Goal: Information Seeking & Learning: Learn about a topic

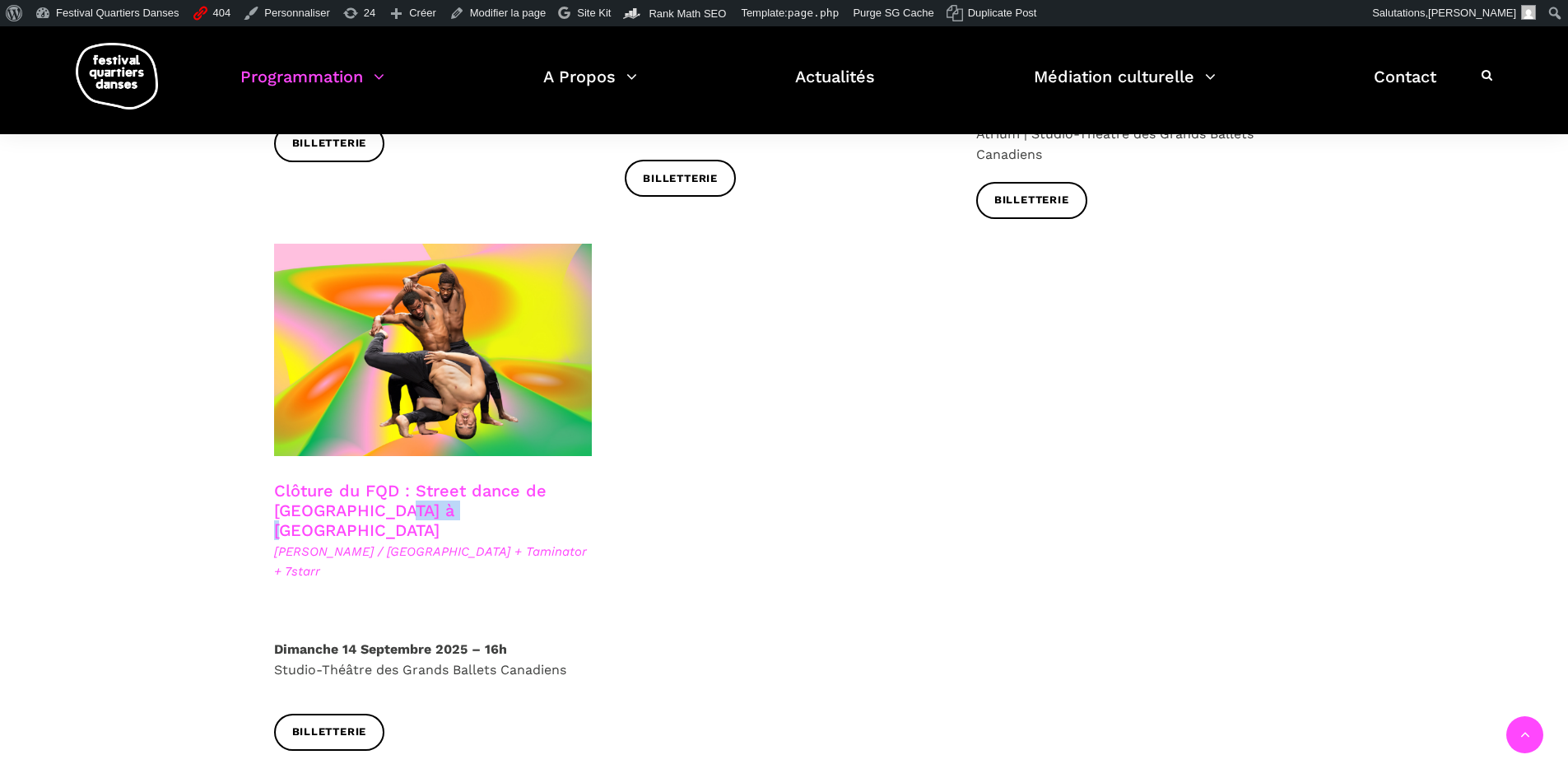
drag, startPoint x: 490, startPoint y: 438, endPoint x: 447, endPoint y: 440, distance: 43.0
click at [413, 481] on h3 "Clôture du FQD : Street dance de [GEOGRAPHIC_DATA] à [GEOGRAPHIC_DATA]" at bounding box center [425, 511] width 302 height 59
click at [461, 481] on link "Clôture du FQD : Street dance de [GEOGRAPHIC_DATA] à [GEOGRAPHIC_DATA]" at bounding box center [411, 511] width 273 height 59
click at [510, 481] on link "Clôture du FQD : Street dance de Copenhague à Montréal" at bounding box center [411, 511] width 273 height 59
click at [503, 481] on link "Clôture du FQD : Street dance de Copenhague à Montréal" at bounding box center [411, 511] width 273 height 59
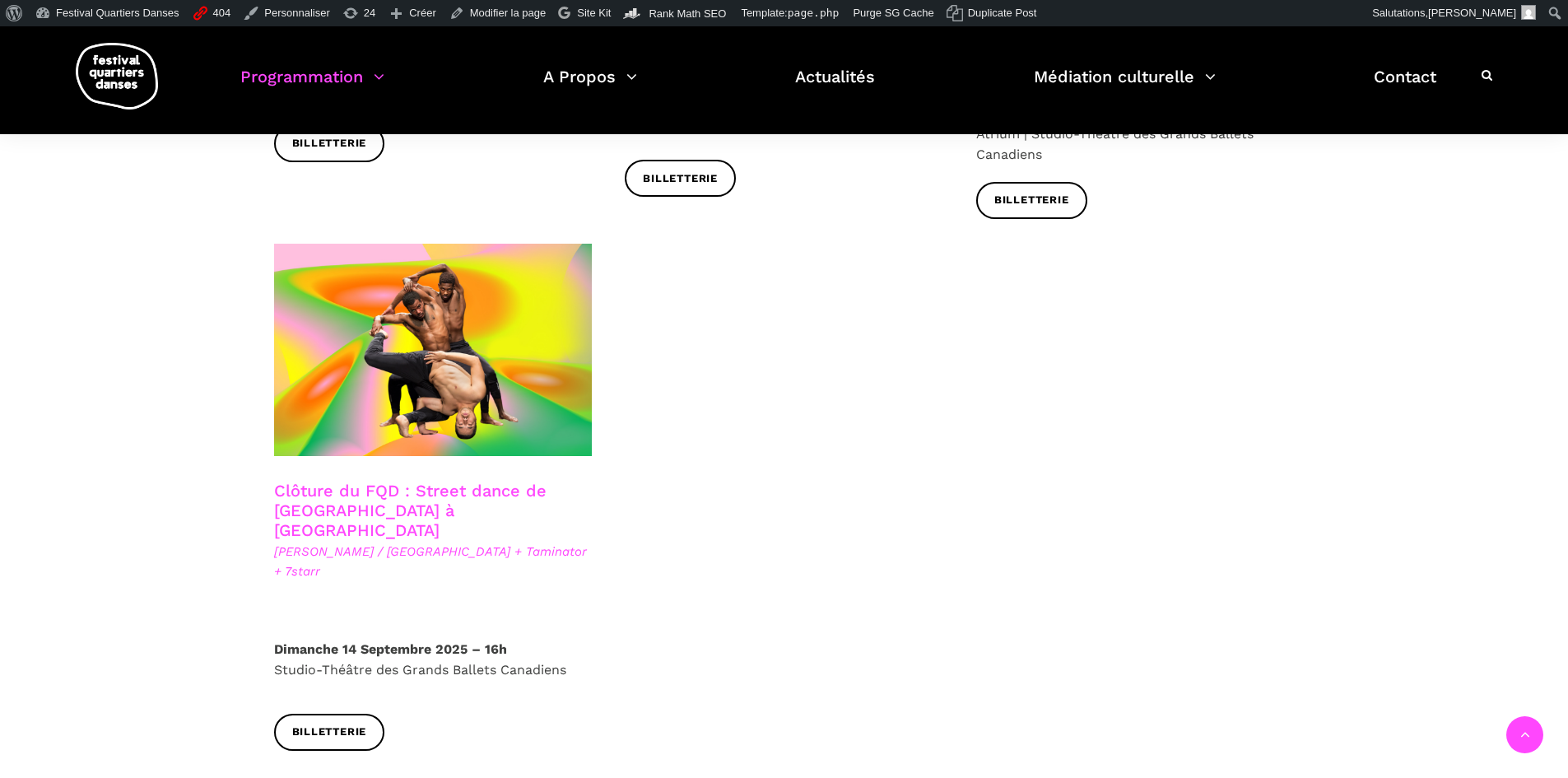
drag, startPoint x: 455, startPoint y: 436, endPoint x: 414, endPoint y: 425, distance: 42.4
click at [414, 481] on h3 "Clôture du FQD : Street dance de Copenhague à Montréal" at bounding box center [425, 511] width 302 height 59
copy link "Street dance de Copenhague à Montréal"
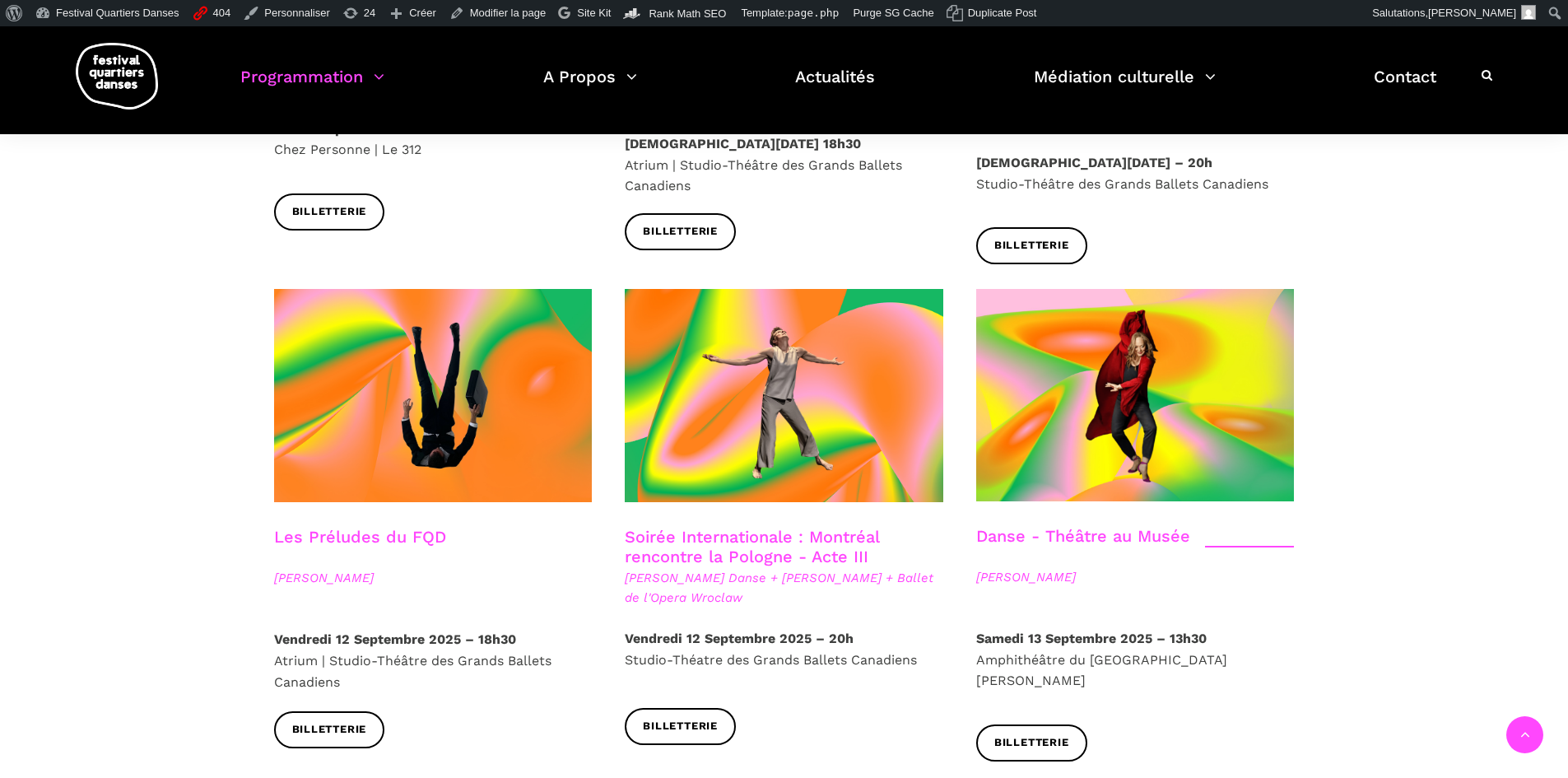
scroll to position [1648, 0]
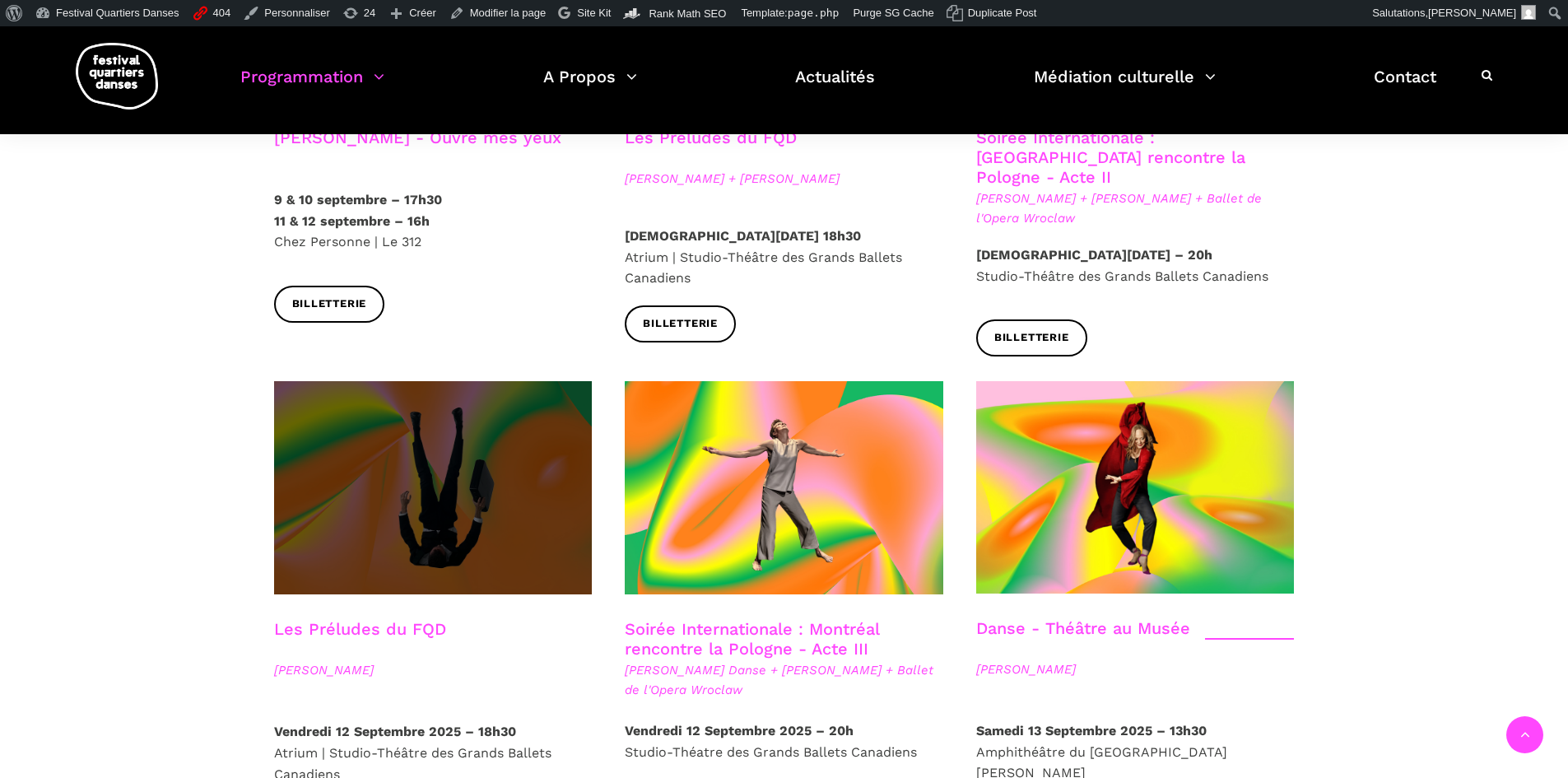
click at [346, 446] on span at bounding box center [434, 488] width 318 height 213
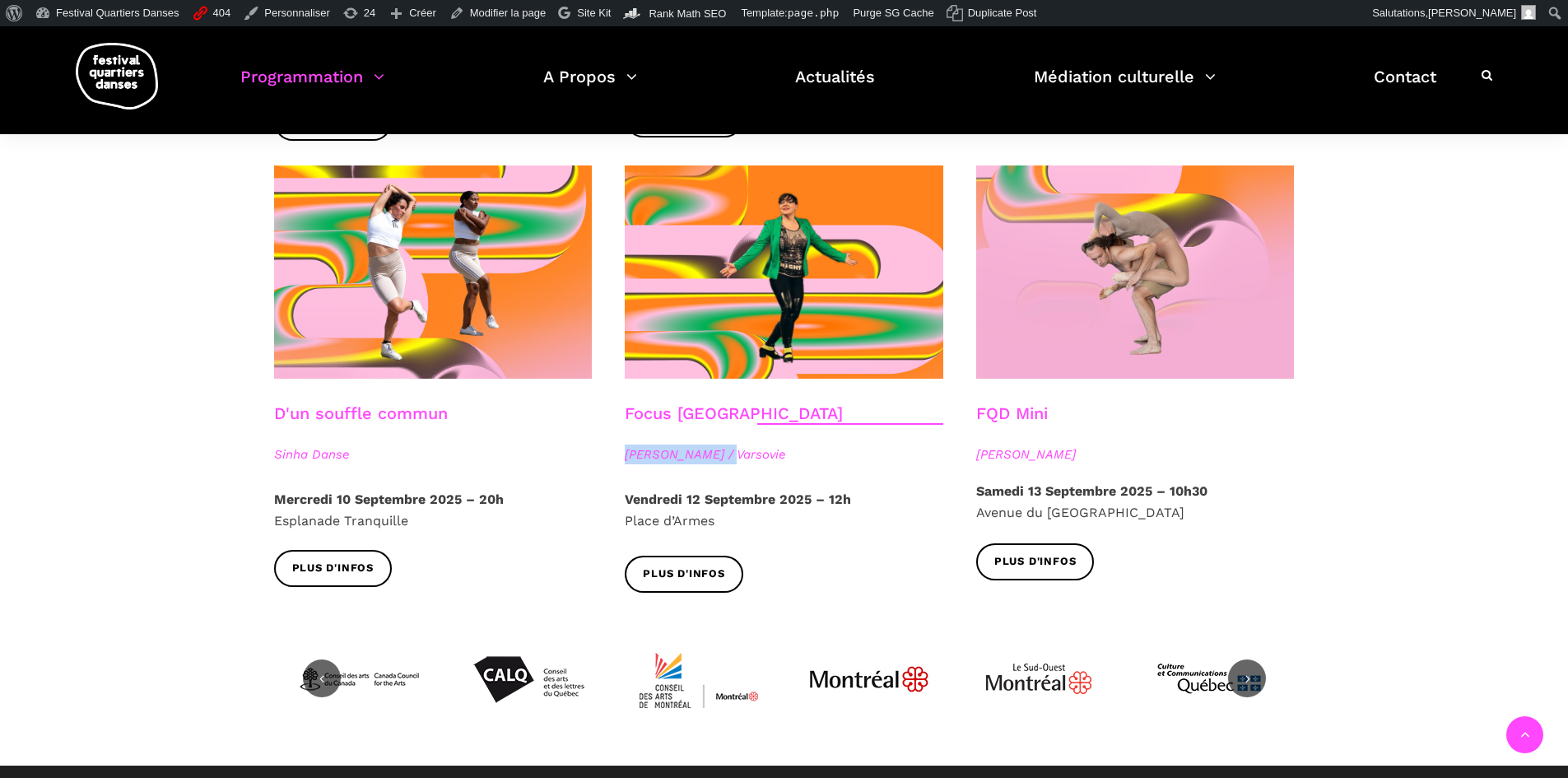
scroll to position [1812, 0]
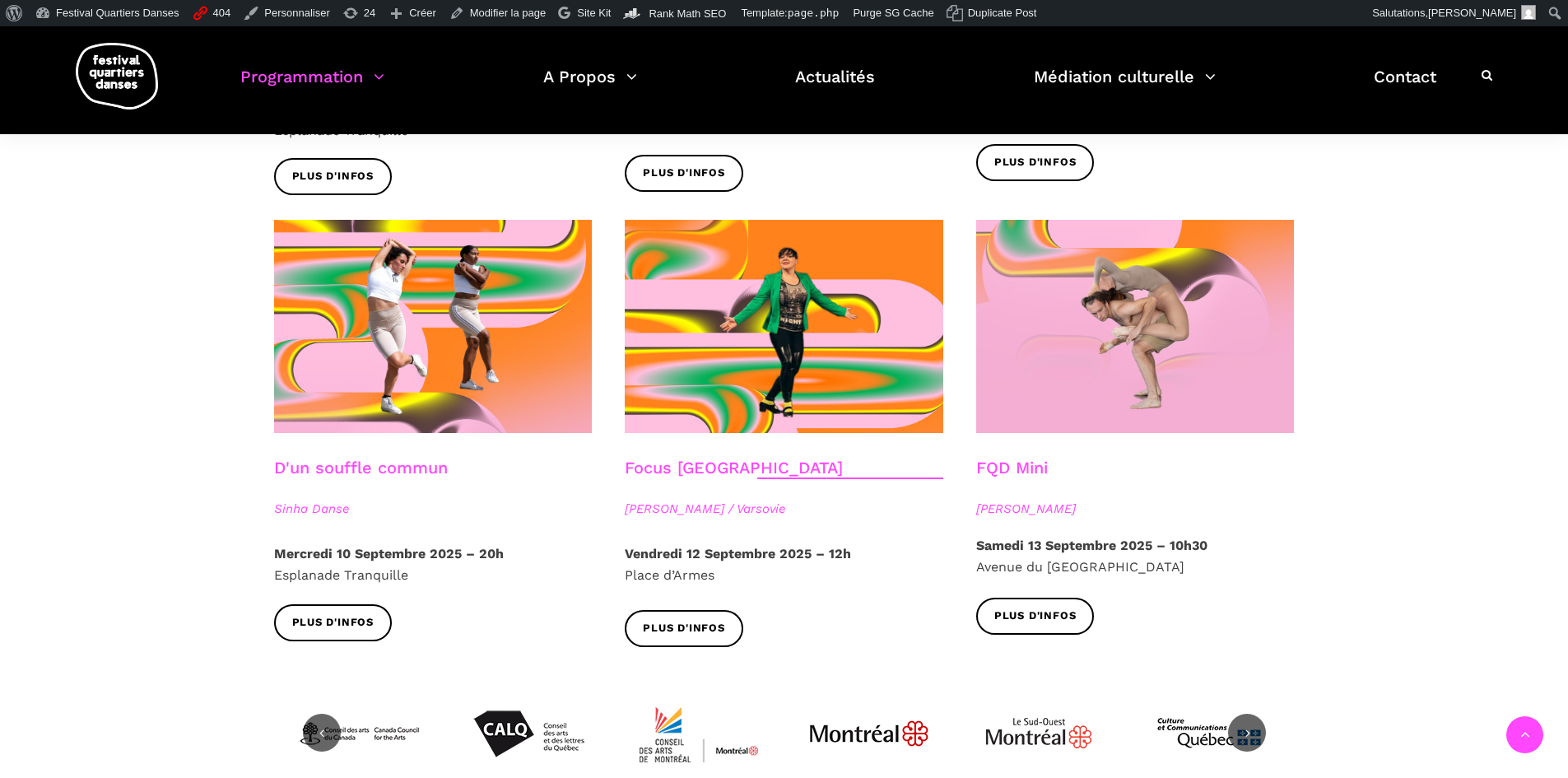
scroll to position [1730, 0]
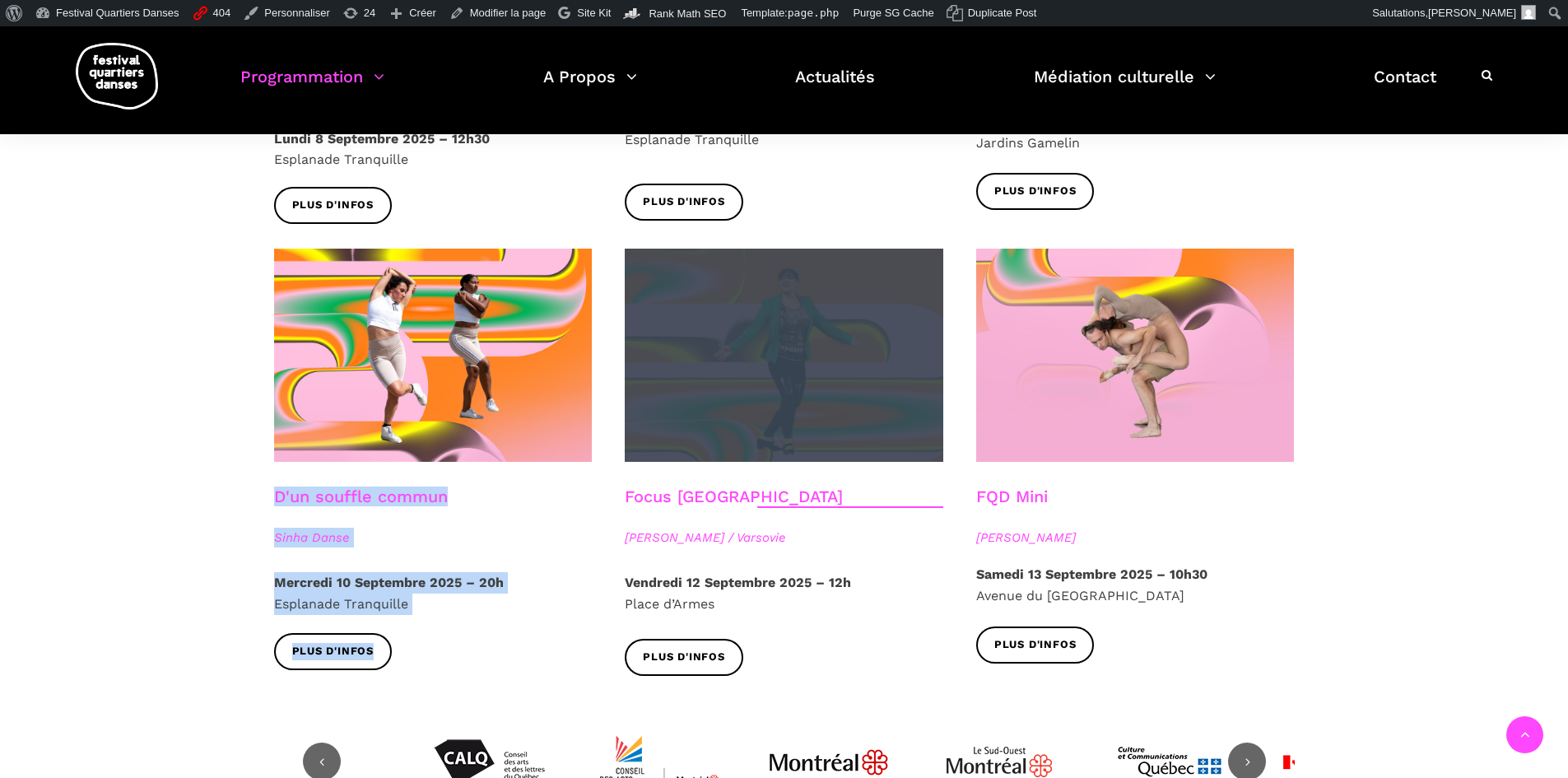
drag, startPoint x: 607, startPoint y: 229, endPoint x: 745, endPoint y: 254, distance: 140.2
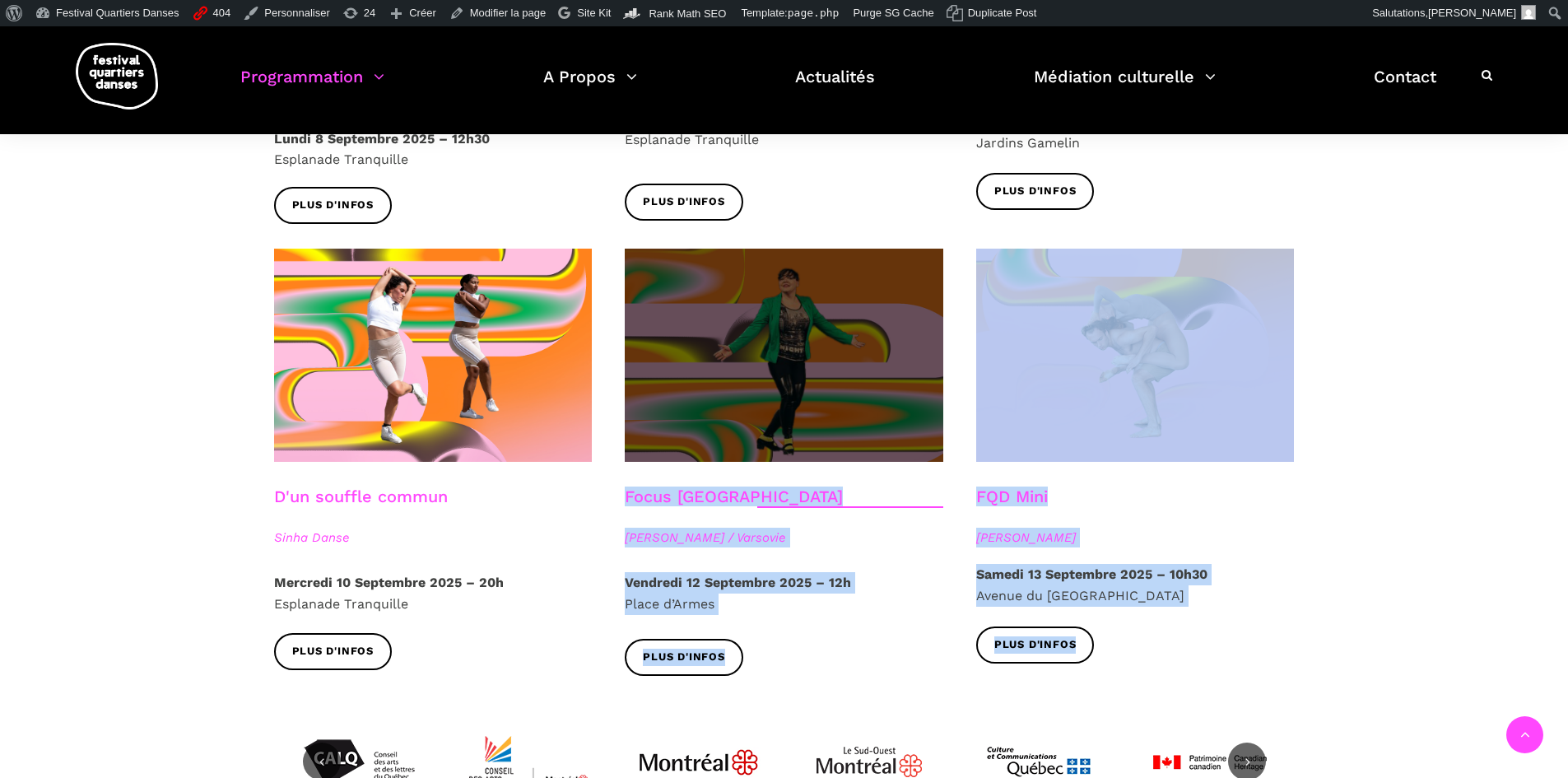
drag, startPoint x: 1214, startPoint y: 643, endPoint x: 646, endPoint y: 243, distance: 694.7
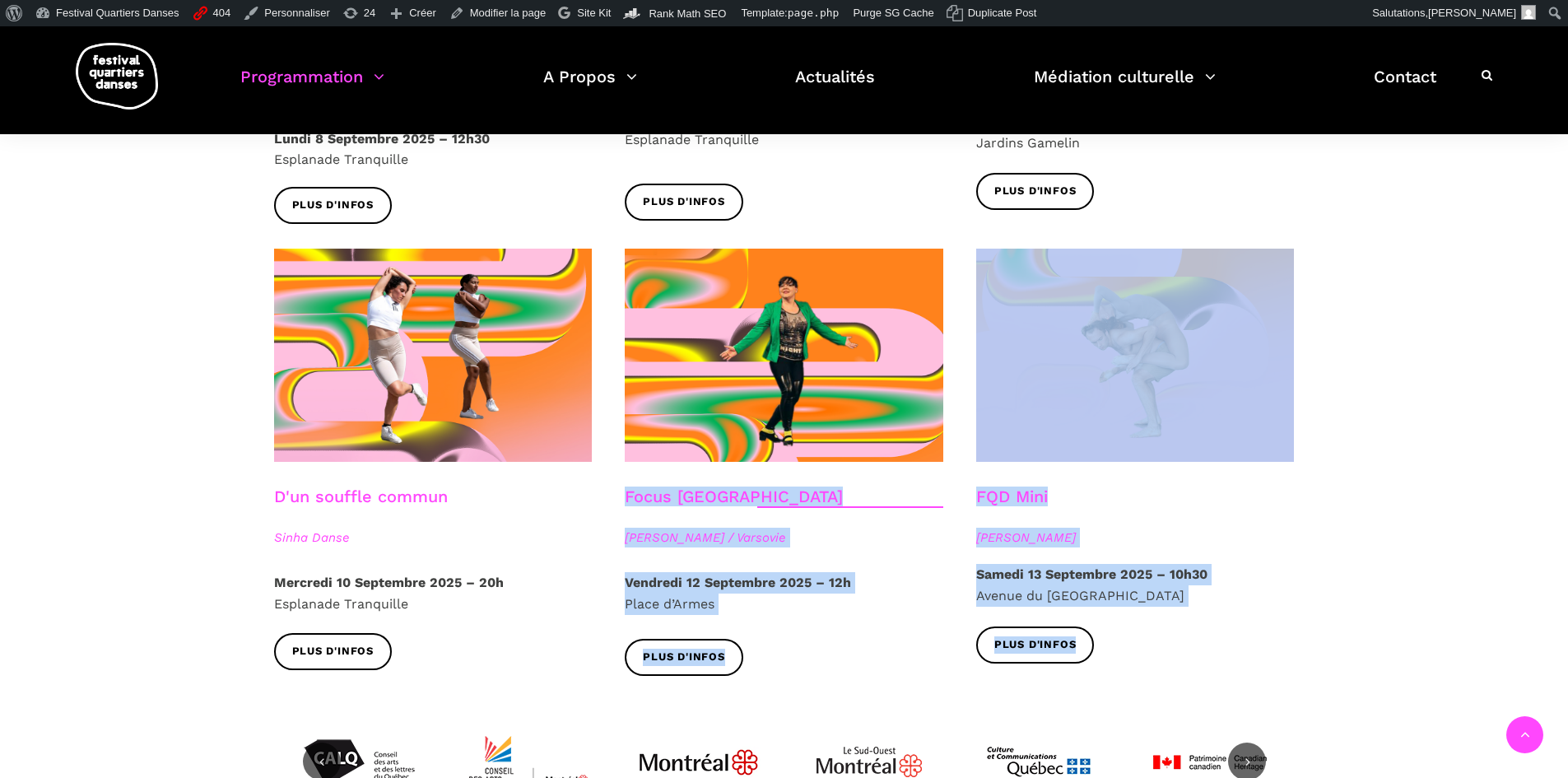
click at [810, 532] on div "Focus Pologne Agata Życzkowska / Varsovie" at bounding box center [784, 530] width 351 height 86
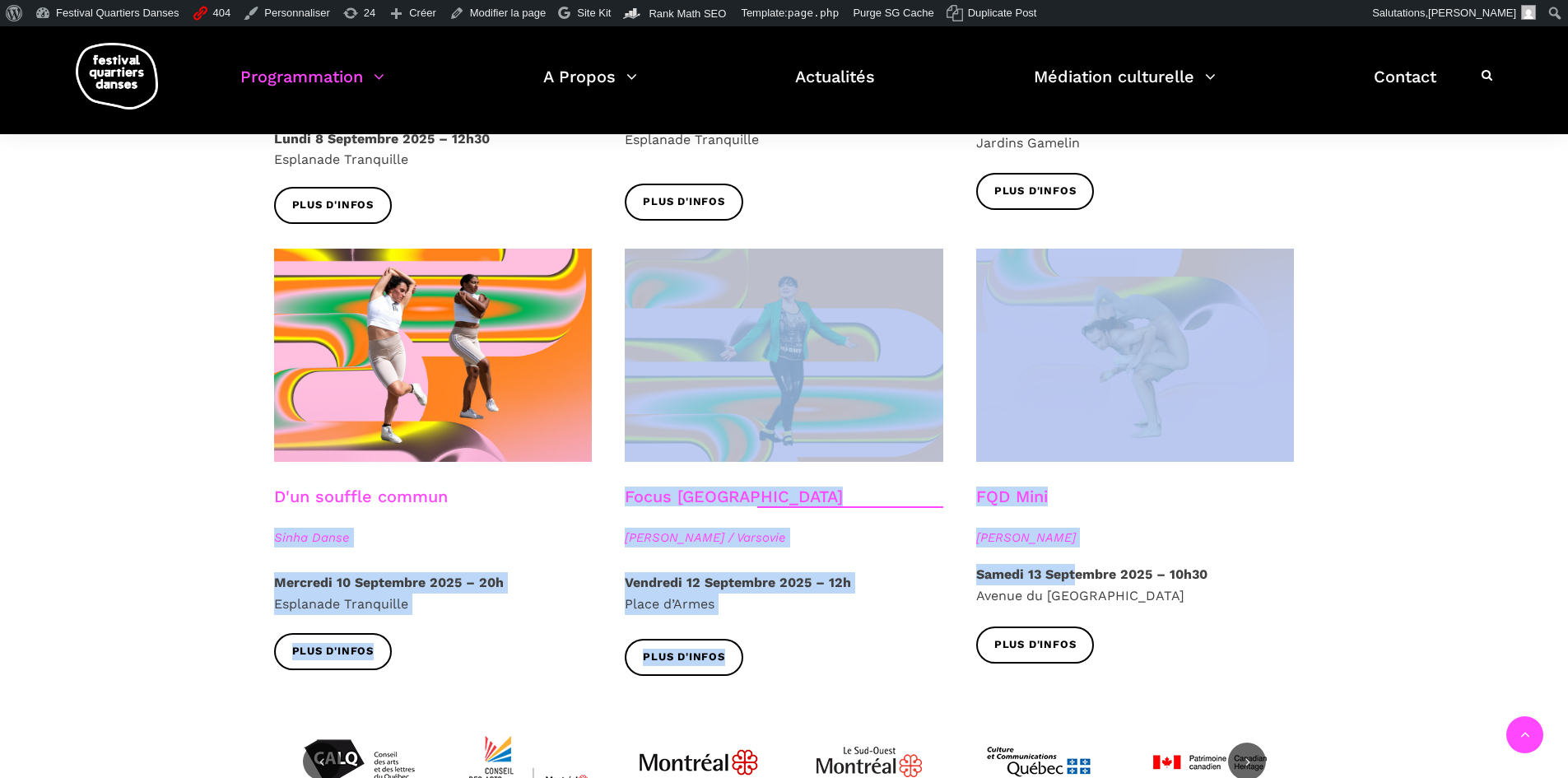
drag, startPoint x: 604, startPoint y: 474, endPoint x: 1076, endPoint y: 556, distance: 479.1
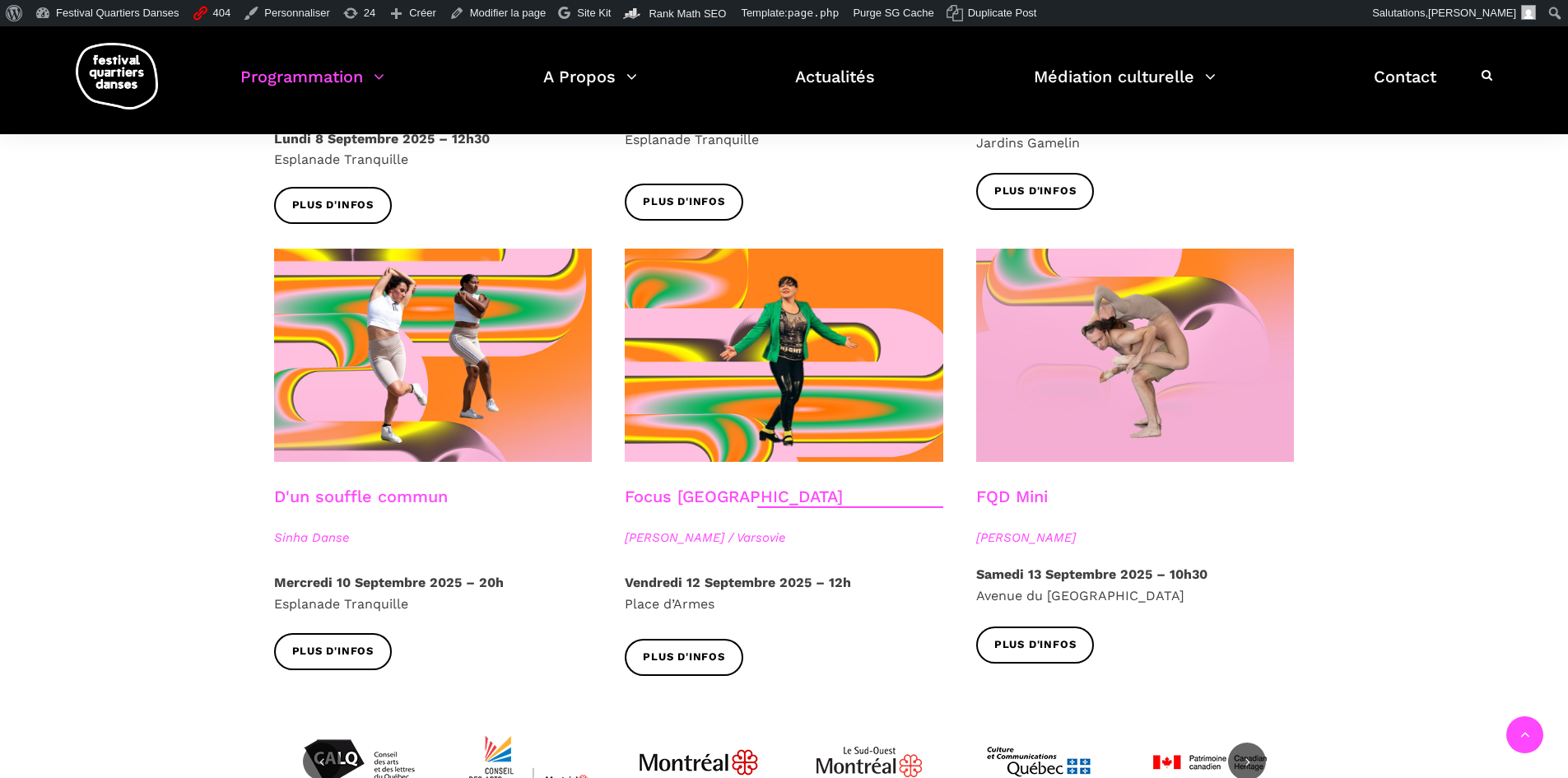
click at [1259, 627] on div "Plus d'infos" at bounding box center [1135, 657] width 351 height 61
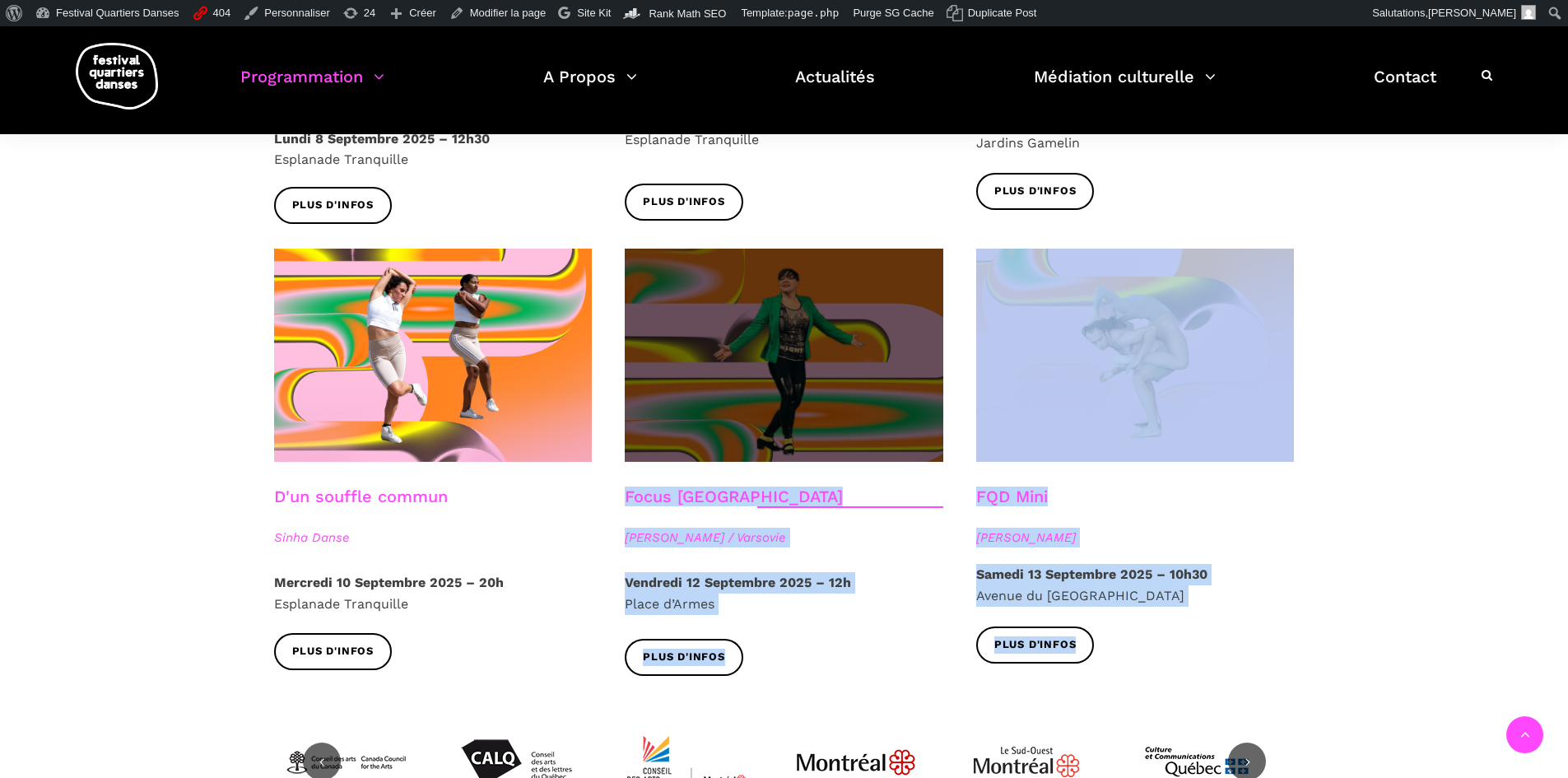
drag, startPoint x: 1165, startPoint y: 647, endPoint x: 628, endPoint y: 248, distance: 669.0
copy div "Focus Pologne Agata Życzkowska / Varsovie Vendredi 12 Septembre 2025 – 12h Plac…"
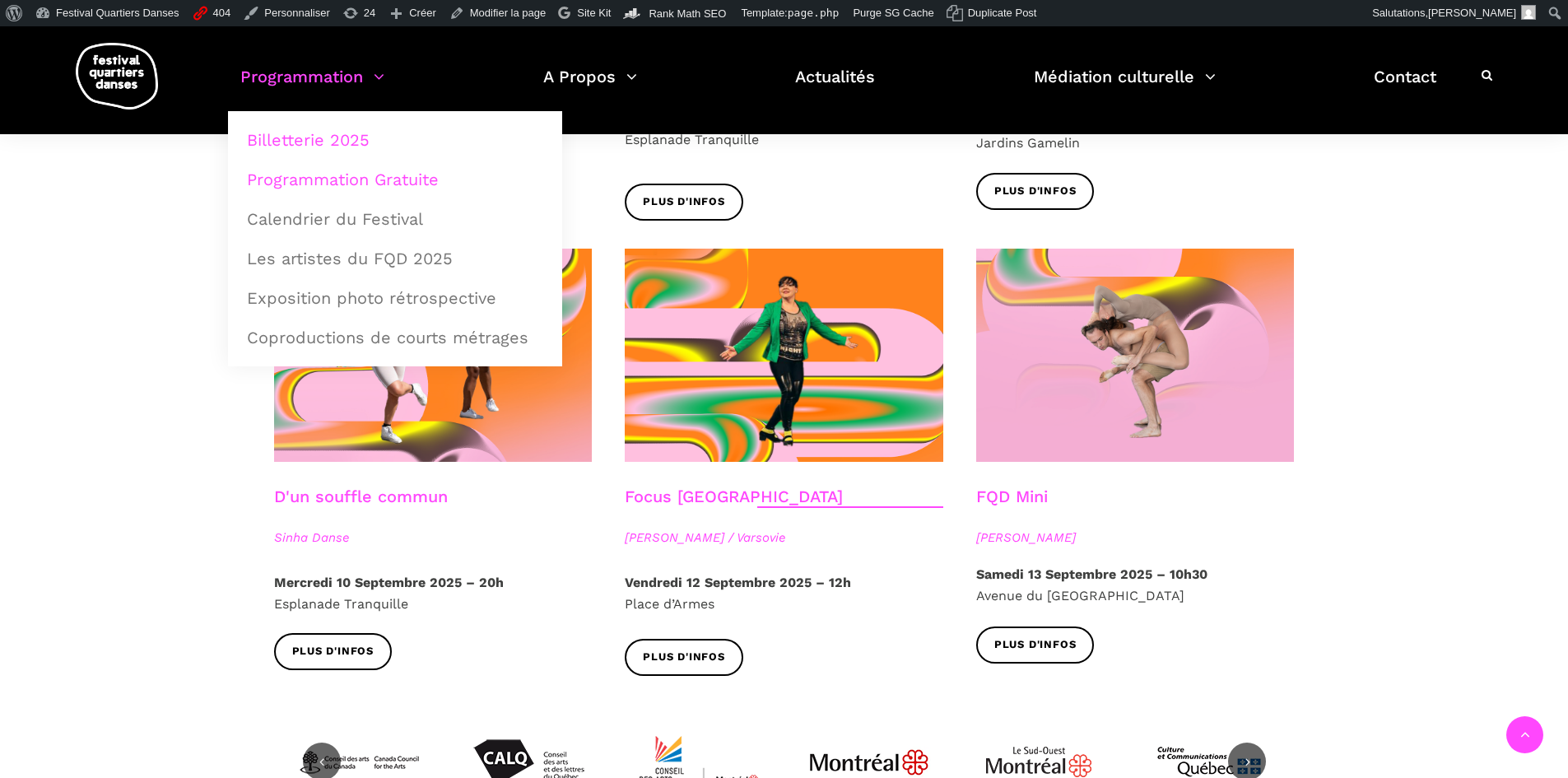
click at [279, 144] on link "Billetterie 2025" at bounding box center [395, 139] width 317 height 38
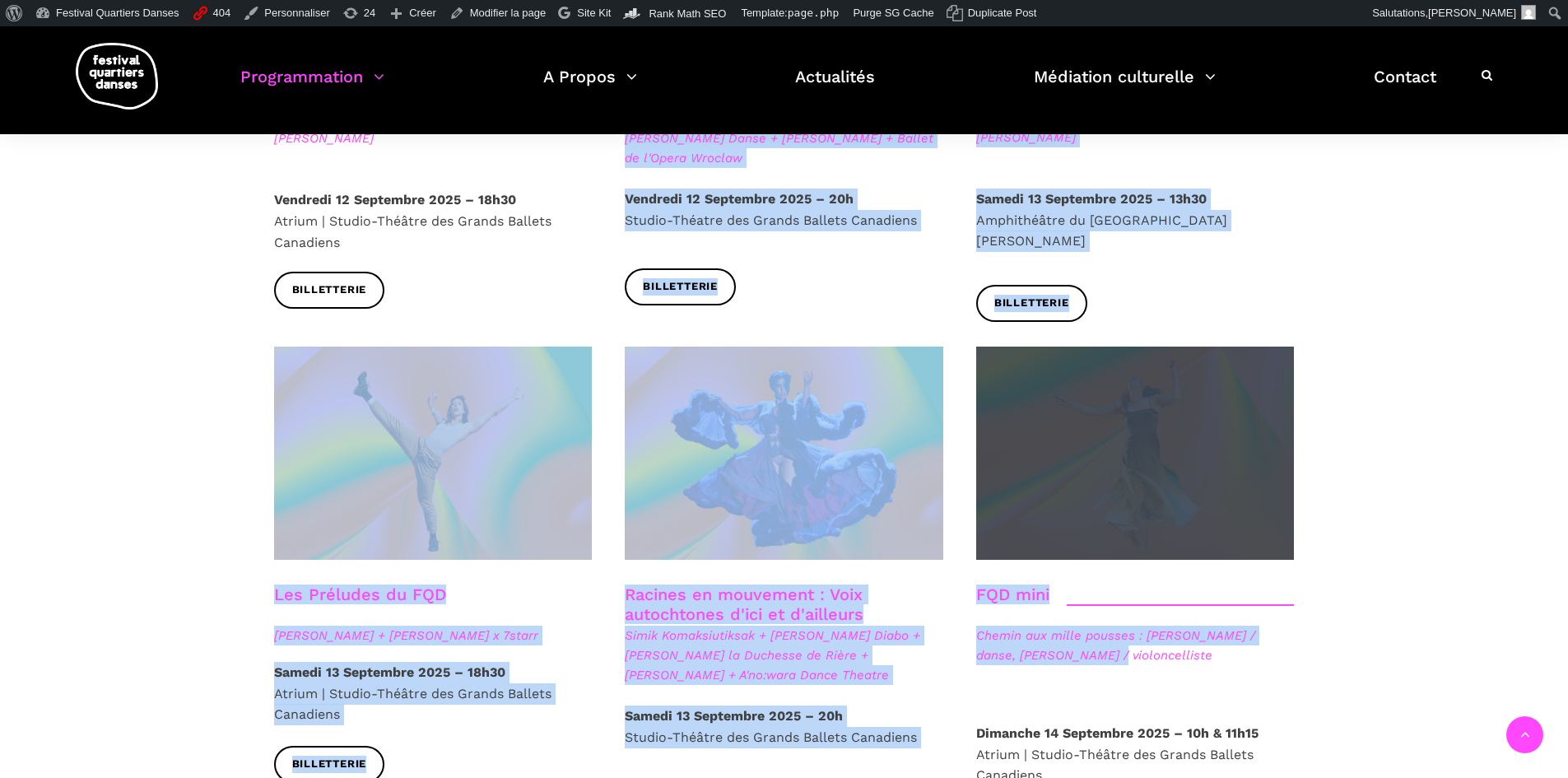
scroll to position [2224, 0]
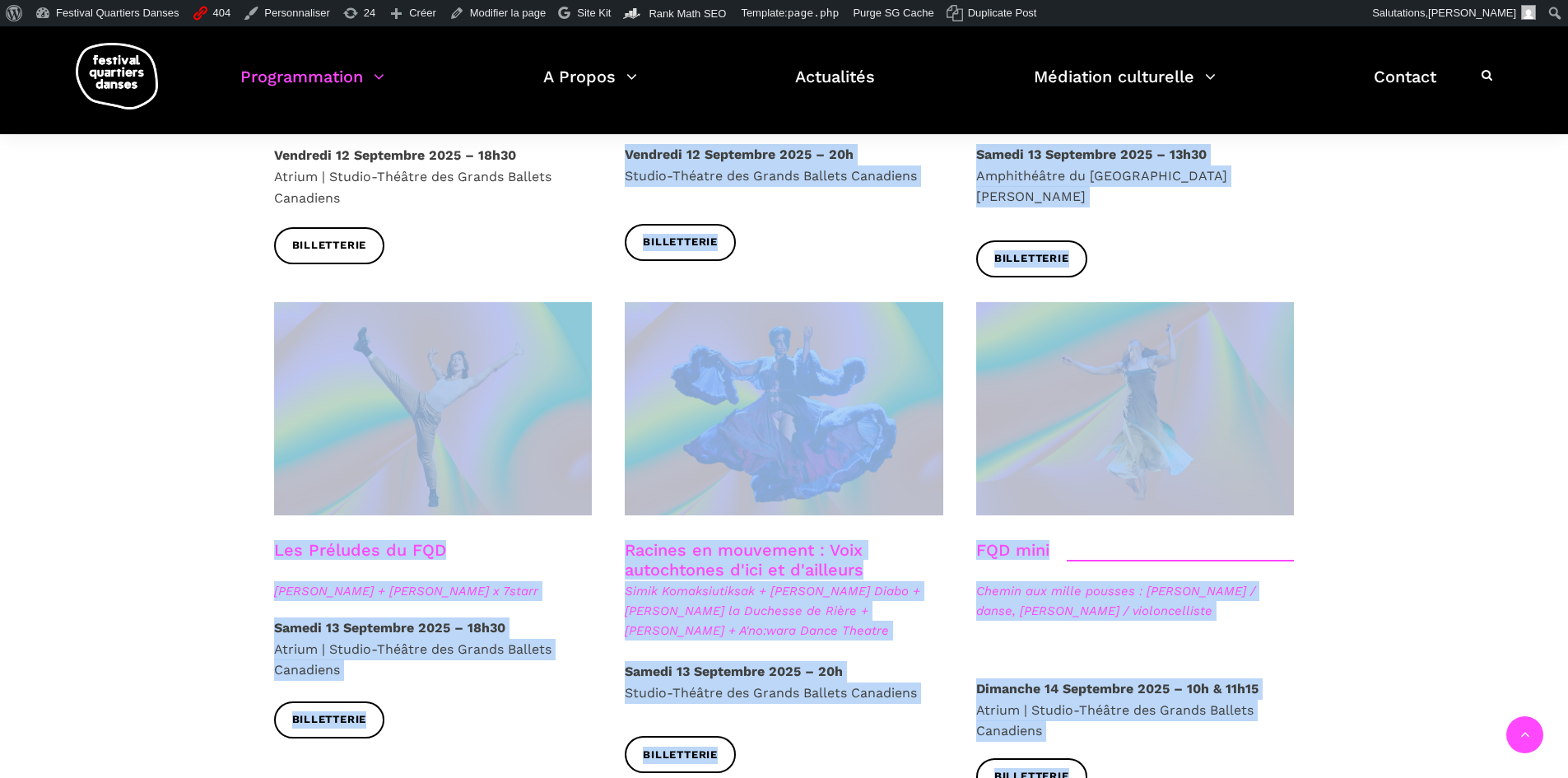
drag, startPoint x: 621, startPoint y: 493, endPoint x: 1155, endPoint y: 701, distance: 573.1
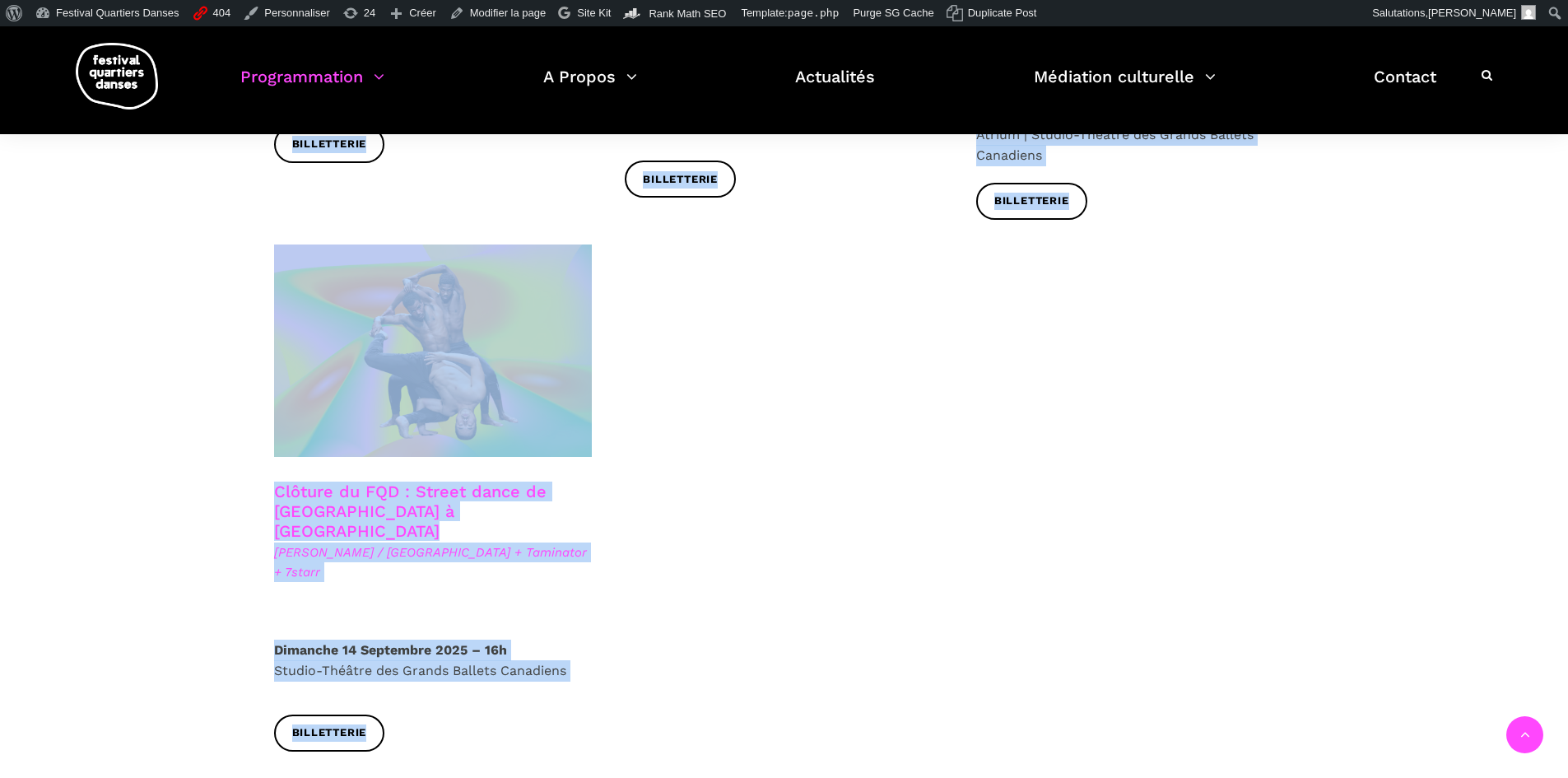
scroll to position [2801, 0]
drag, startPoint x: 723, startPoint y: 602, endPoint x: 620, endPoint y: 614, distance: 103.7
copy div "Soirée Internationale : Montréal rencontre la Pologne - Acte III Hélène Simonea…"
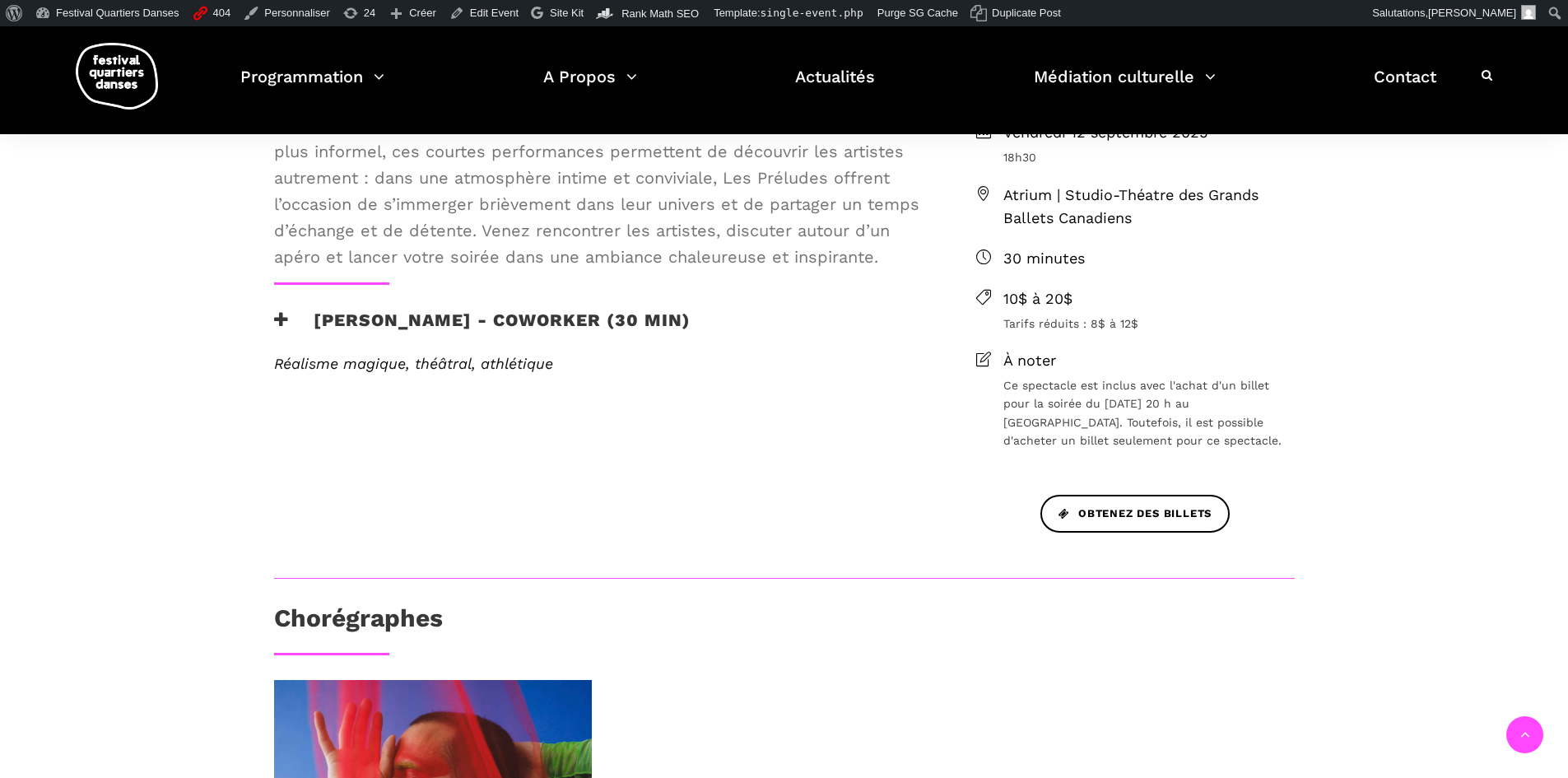
scroll to position [494, 0]
